Goal: Task Accomplishment & Management: Complete application form

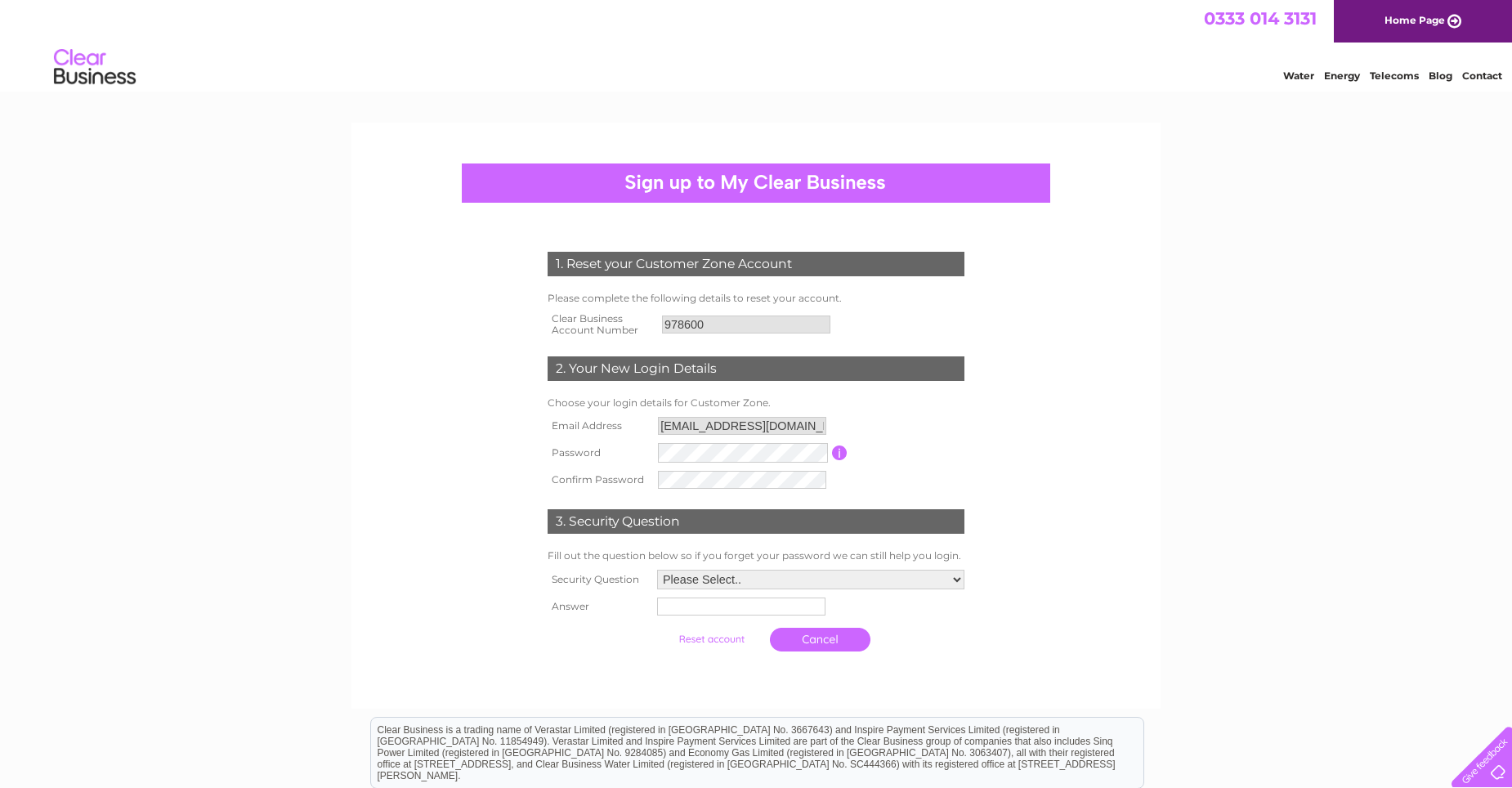
click at [1197, 488] on div "1. Reset your Customer Zone Account Please complete the following details to re…" at bounding box center [756, 555] width 1512 height 866
click at [1146, 528] on div "1. Reset your Customer Zone Account Please complete the following details to re…" at bounding box center [755, 415] width 809 height 586
click at [626, 463] on tr "Password Password must be at least 6 characters long" at bounding box center [756, 452] width 425 height 27
click at [1008, 488] on form "1. Reset your Customer Zone Account Please complete the following details to re…" at bounding box center [755, 454] width 778 height 472
click at [951, 575] on select "Please Select.. In what town or city was your first job? In what town or city d…" at bounding box center [810, 578] width 309 height 21
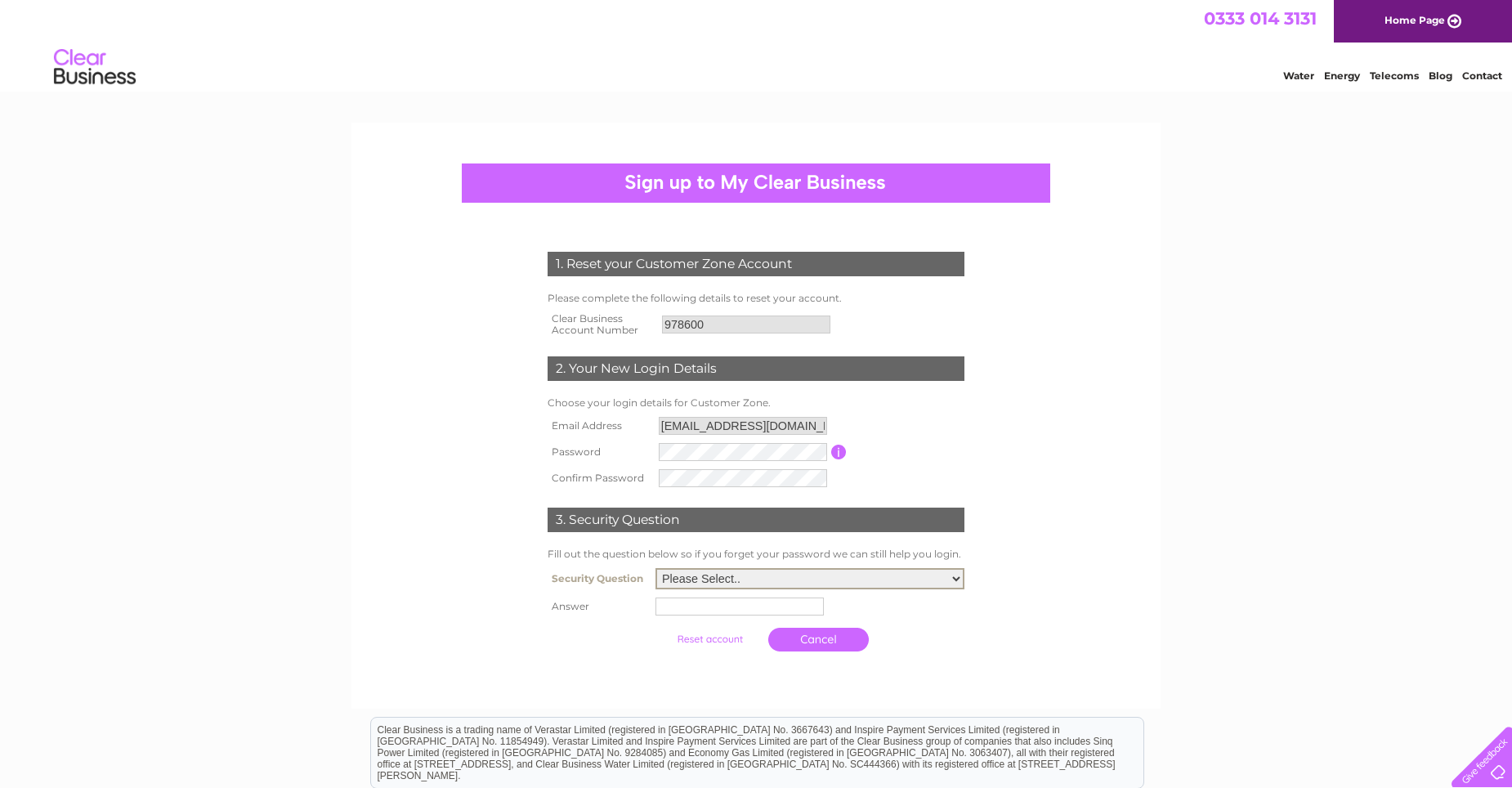
select select "1"
click at [656, 569] on select "Please Select.. In what town or city was your first job? In what town or city d…" at bounding box center [810, 578] width 309 height 21
click at [711, 617] on td at bounding box center [811, 606] width 316 height 27
type input "Lanark"
click at [1011, 651] on form "1. Reset your Customer Zone Account Please complete the following details to re…" at bounding box center [755, 454] width 778 height 472
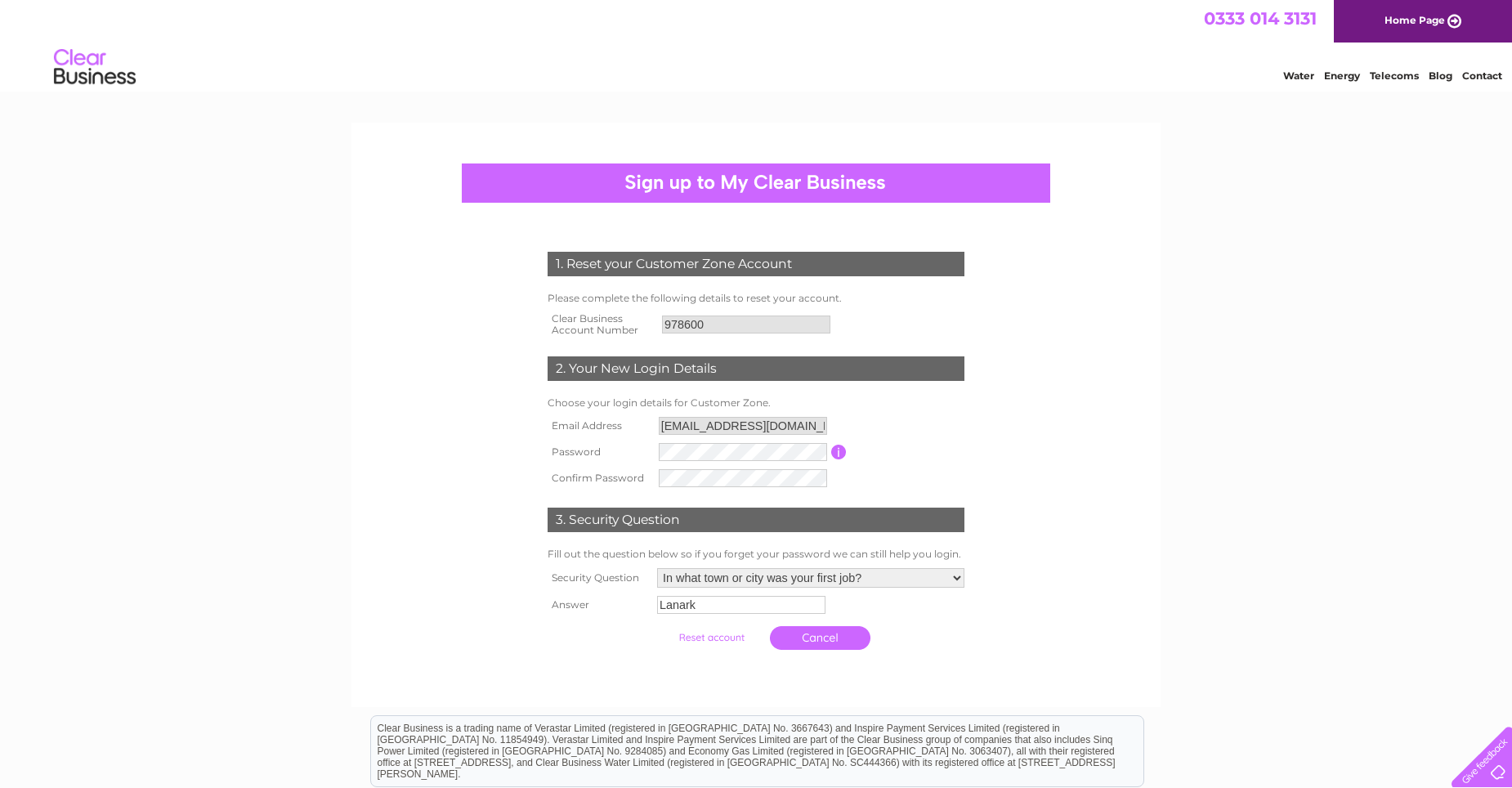
click at [695, 640] on input "submit" at bounding box center [711, 637] width 100 height 23
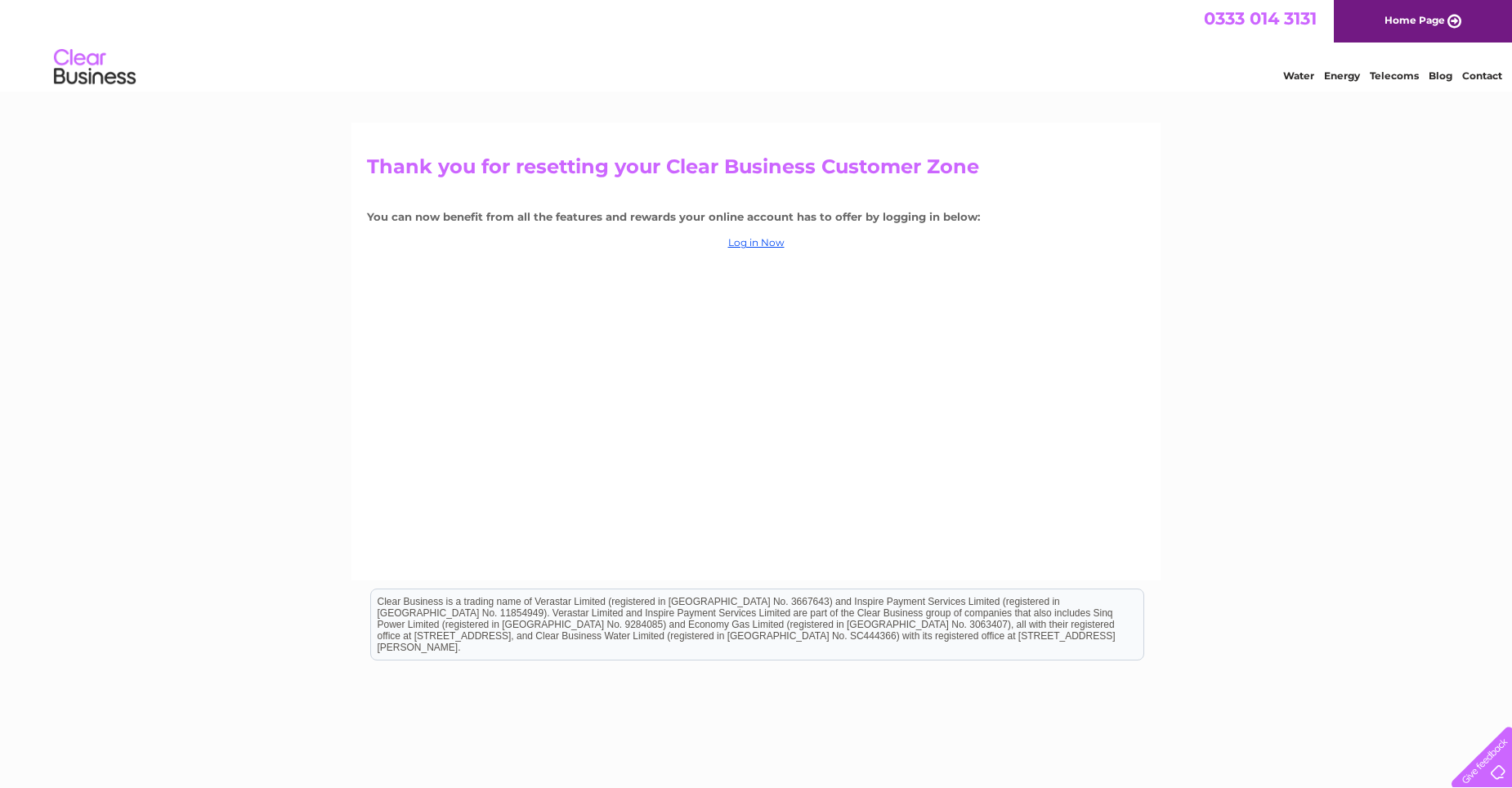
click at [1448, 19] on link "Home Page" at bounding box center [1422, 21] width 178 height 43
